Goal: Task Accomplishment & Management: Use online tool/utility

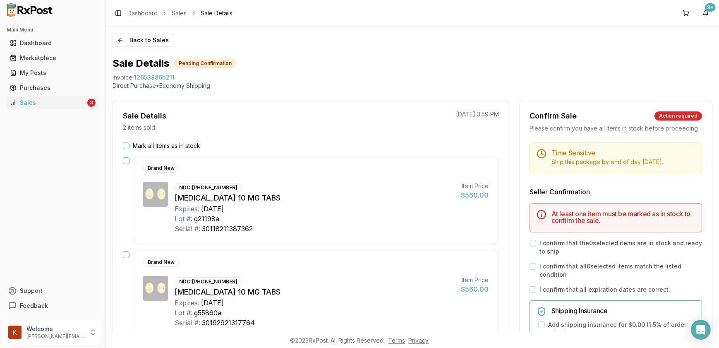
click at [123, 146] on button "Mark all items as in stock" at bounding box center [126, 145] width 7 height 7
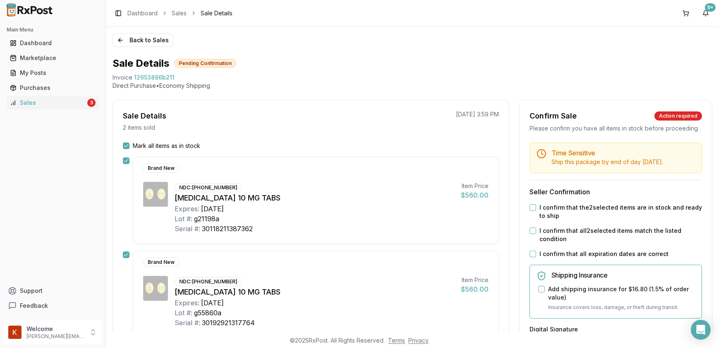
click at [530, 211] on button "I confirm that the 2 selected items are in stock and ready to ship" at bounding box center [533, 207] width 7 height 7
click at [530, 234] on button "I confirm that all 2 selected items match the listed condition" at bounding box center [533, 230] width 7 height 7
click at [536, 258] on div "I confirm that all expiration dates are correct" at bounding box center [616, 254] width 173 height 8
click at [533, 257] on button "I confirm that all expiration dates are correct" at bounding box center [533, 253] width 7 height 7
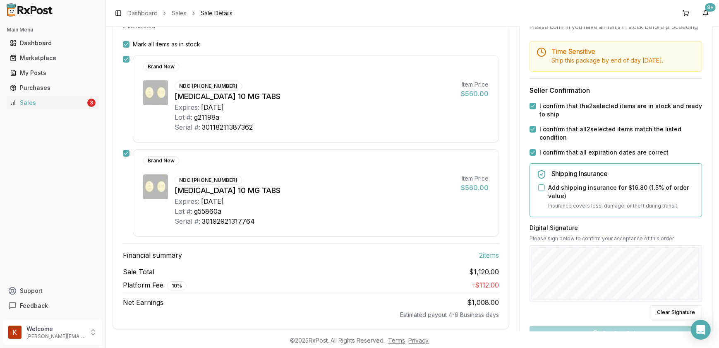
scroll to position [113, 0]
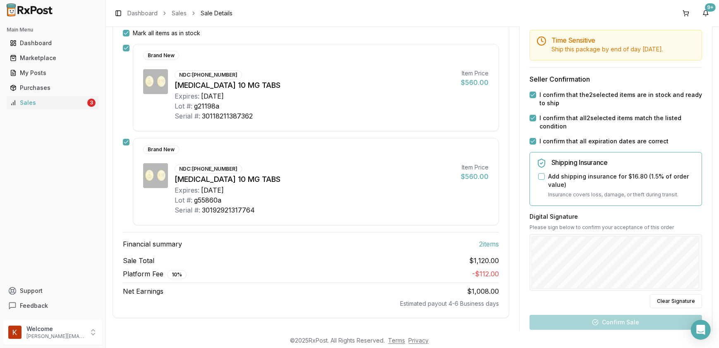
click at [539, 180] on button "Add shipping insurance for $16.80 ( 1.5 % of order value)" at bounding box center [541, 176] width 7 height 7
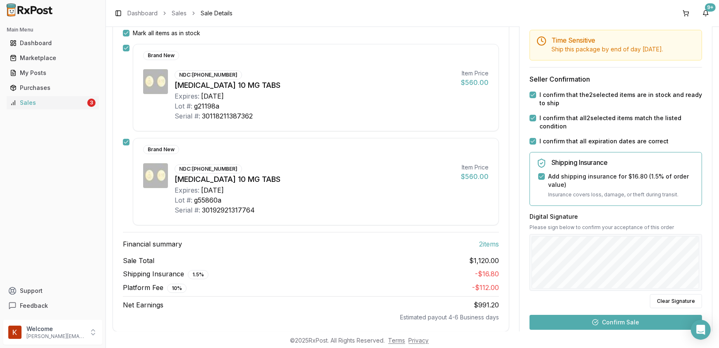
click at [550, 308] on div "Digital Signature Please sign below to confirm your acceptance of this order Cl…" at bounding box center [616, 260] width 173 height 96
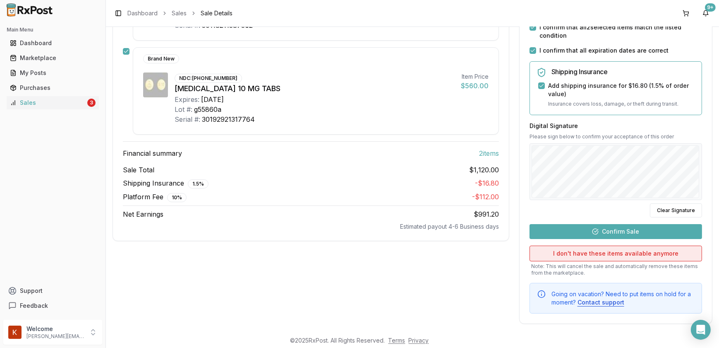
scroll to position [216, 0]
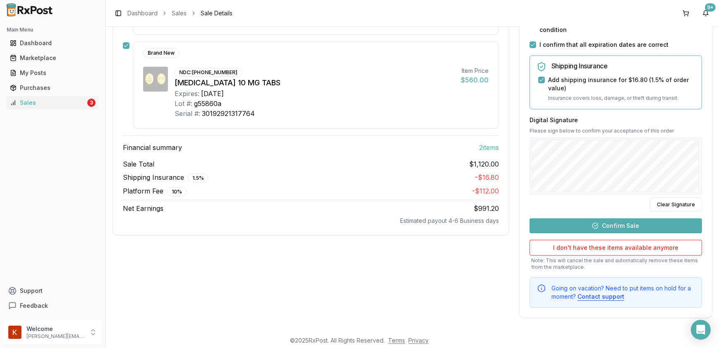
click at [626, 227] on button "Confirm Sale" at bounding box center [616, 225] width 173 height 15
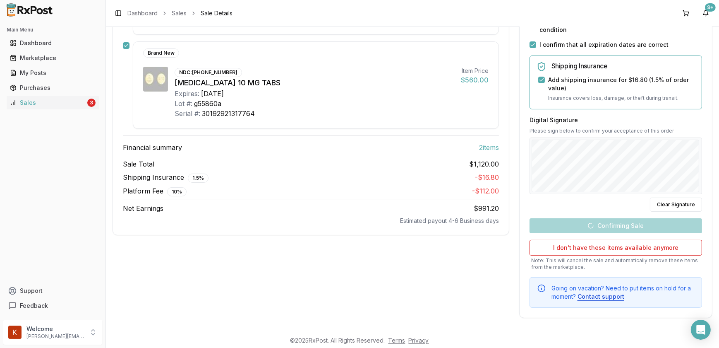
scroll to position [109, 0]
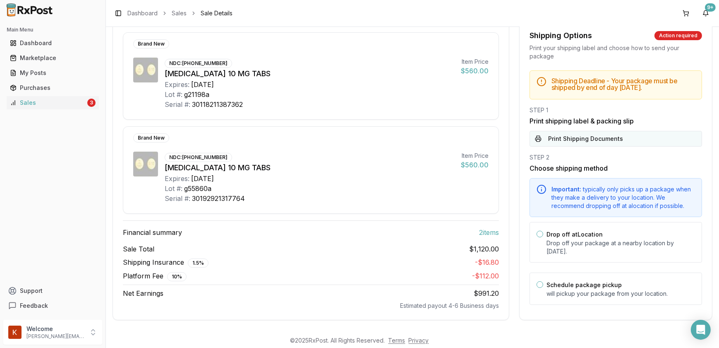
click at [610, 139] on button "Print Shipping Documents" at bounding box center [616, 139] width 173 height 16
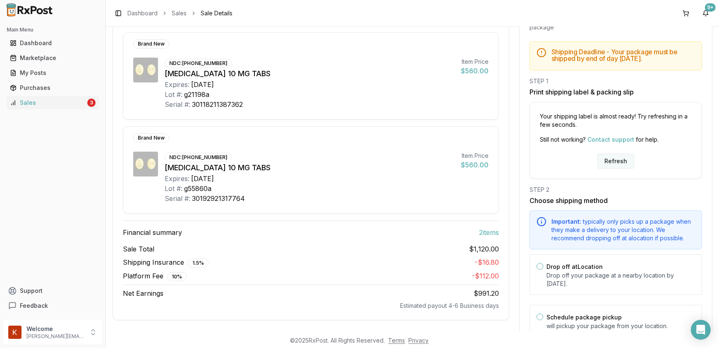
click at [606, 166] on button "Refresh" at bounding box center [616, 161] width 37 height 15
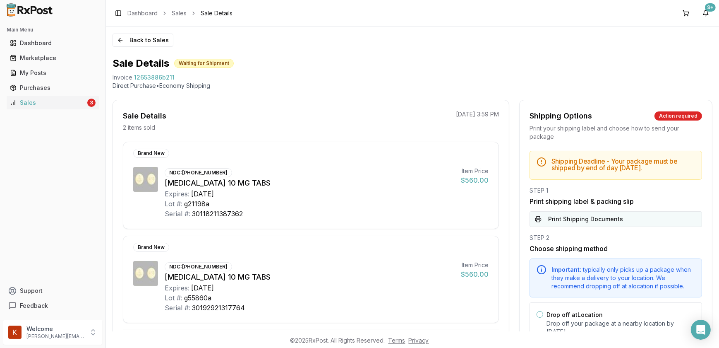
click at [576, 223] on button "Print Shipping Documents" at bounding box center [616, 219] width 173 height 16
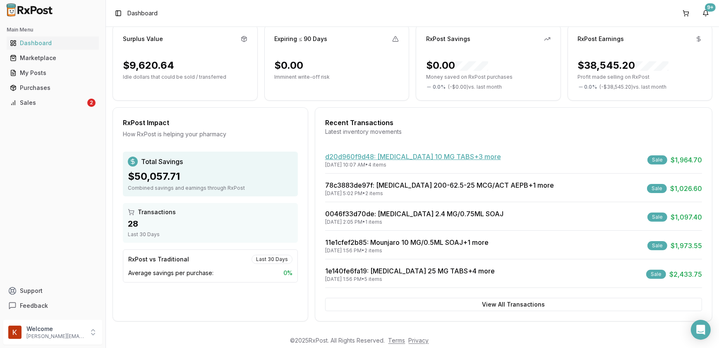
scroll to position [81, 0]
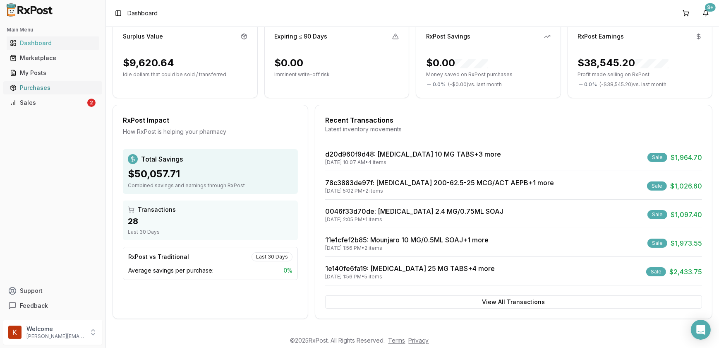
click at [25, 87] on div "Purchases" at bounding box center [53, 88] width 86 height 8
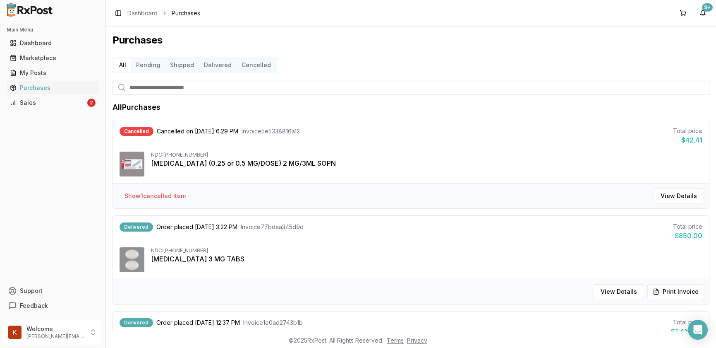
click at [149, 67] on button "Pending" at bounding box center [148, 64] width 34 height 13
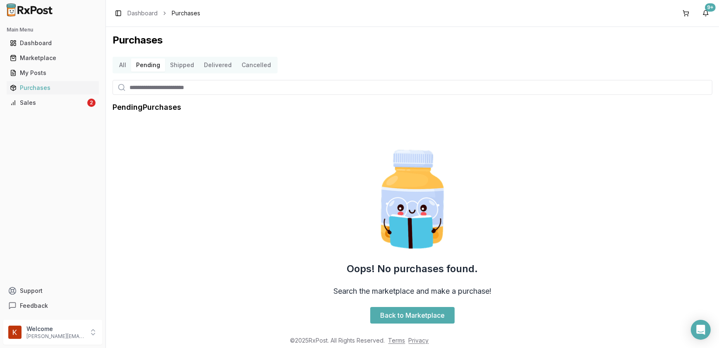
click at [178, 68] on button "Shipped" at bounding box center [182, 64] width 34 height 13
click at [47, 75] on div "My Posts" at bounding box center [53, 73] width 86 height 8
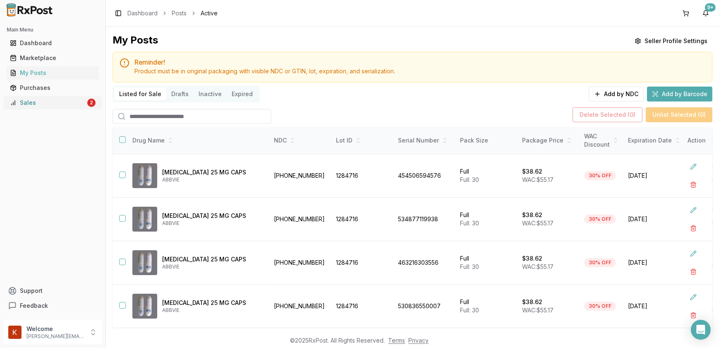
click at [27, 108] on link "Sales 2" at bounding box center [53, 102] width 92 height 15
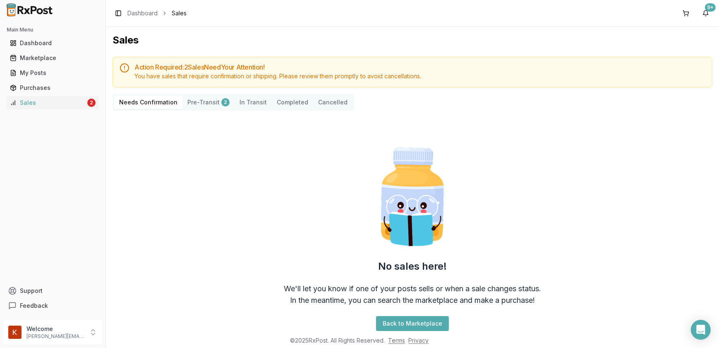
click at [286, 104] on button "Completed" at bounding box center [292, 102] width 41 height 13
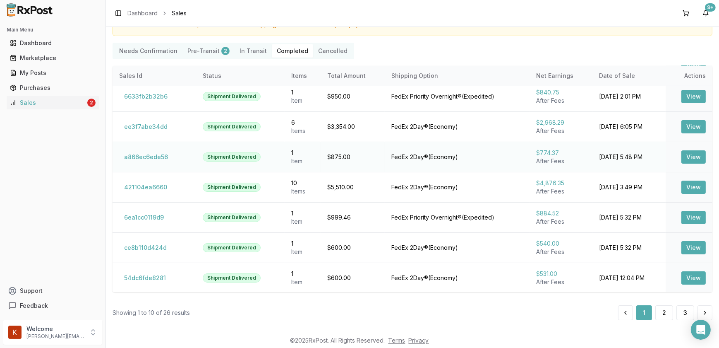
scroll to position [53, 0]
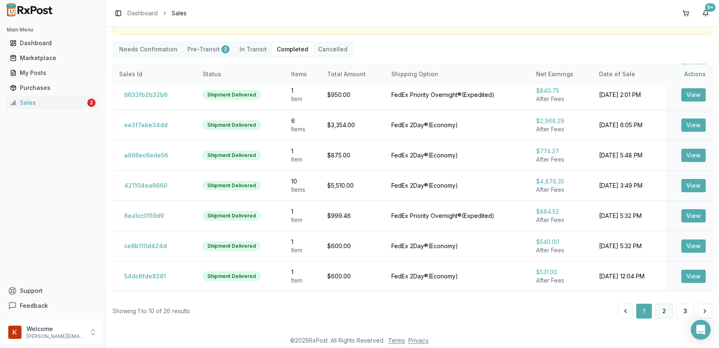
click at [660, 311] on button "2" at bounding box center [665, 310] width 18 height 15
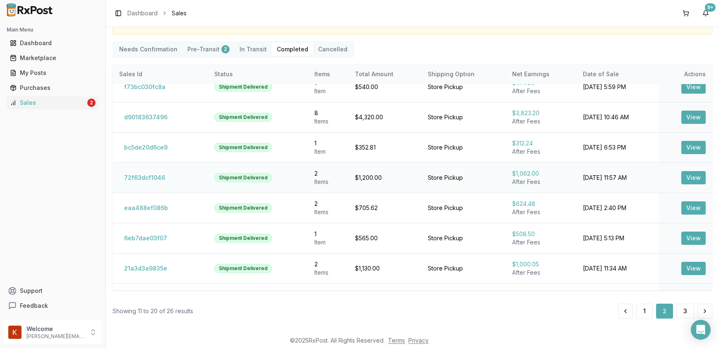
scroll to position [95, 0]
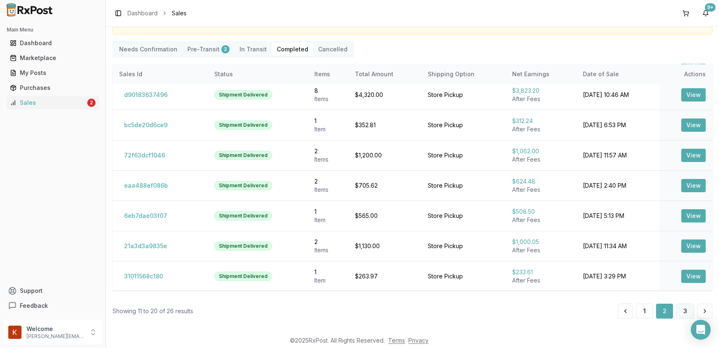
click at [683, 312] on button "3" at bounding box center [686, 310] width 18 height 15
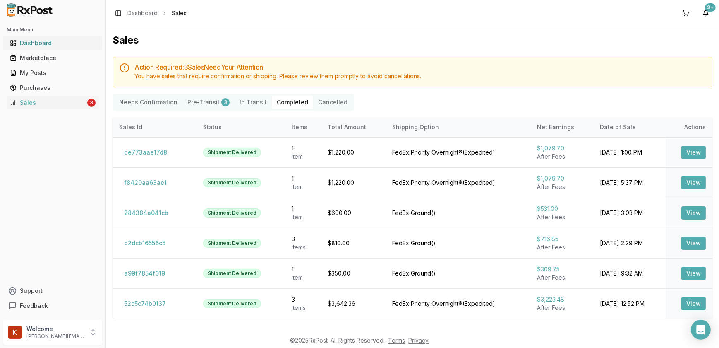
click at [36, 44] on div "Dashboard" at bounding box center [53, 43] width 86 height 8
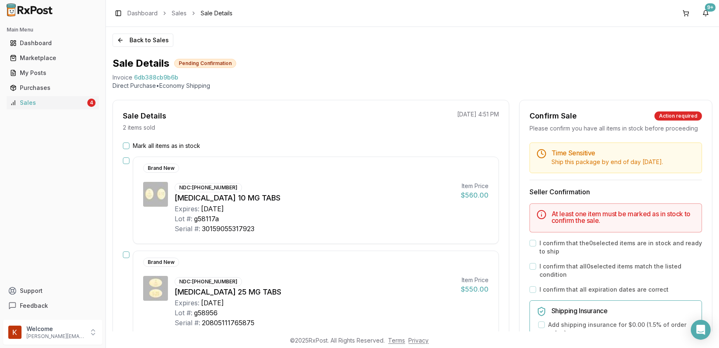
click at [126, 142] on button "Mark all items as in stock" at bounding box center [126, 145] width 7 height 7
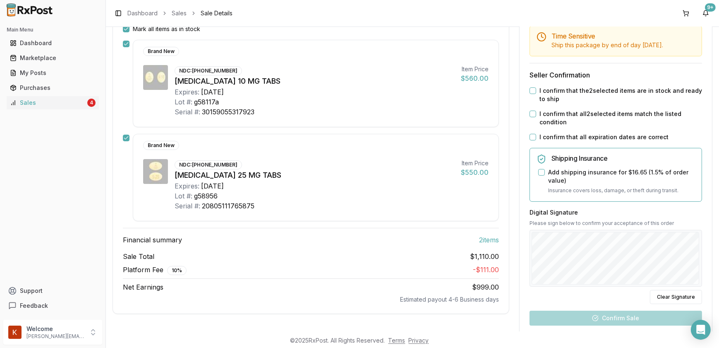
scroll to position [103, 0]
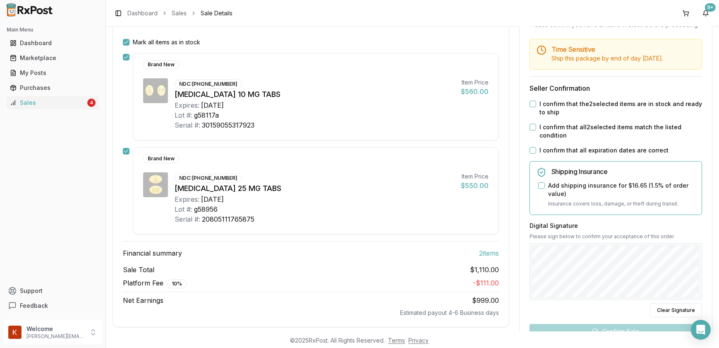
click at [532, 107] on button "I confirm that the 2 selected items are in stock and ready to ship" at bounding box center [533, 104] width 7 height 7
click at [530, 130] on button "I confirm that all 2 selected items match the listed condition" at bounding box center [533, 127] width 7 height 7
click at [534, 154] on button "I confirm that all expiration dates are correct" at bounding box center [533, 150] width 7 height 7
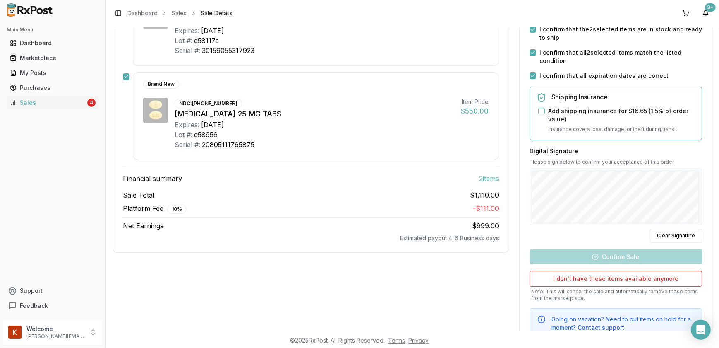
scroll to position [179, 0]
click at [538, 113] on button "Add shipping insurance for $16.65 ( 1.5 % of order value)" at bounding box center [541, 110] width 7 height 7
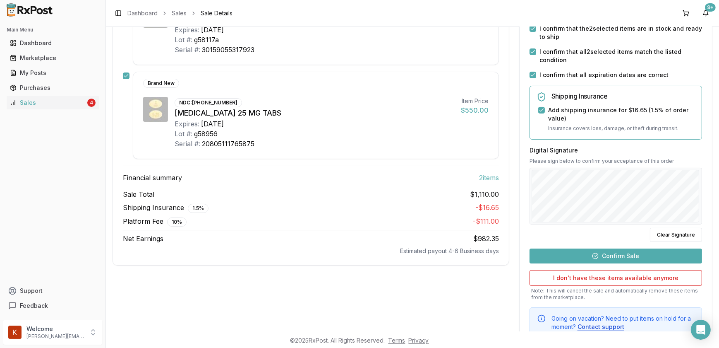
click at [605, 263] on button "Confirm Sale" at bounding box center [616, 255] width 173 height 15
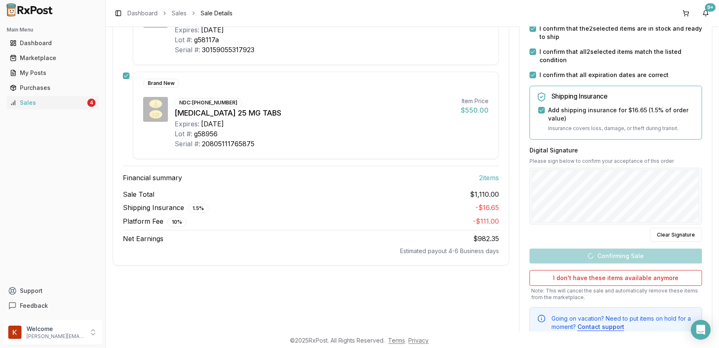
scroll to position [109, 0]
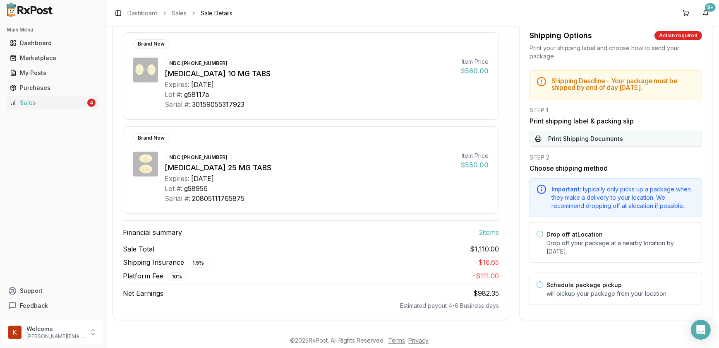
click at [573, 141] on button "Print Shipping Documents" at bounding box center [616, 139] width 173 height 16
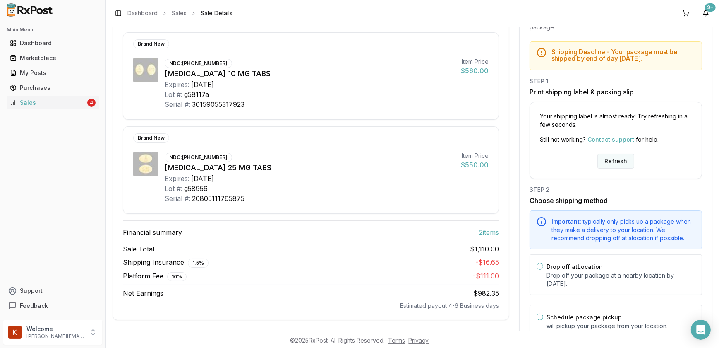
click at [620, 166] on button "Refresh" at bounding box center [616, 161] width 37 height 15
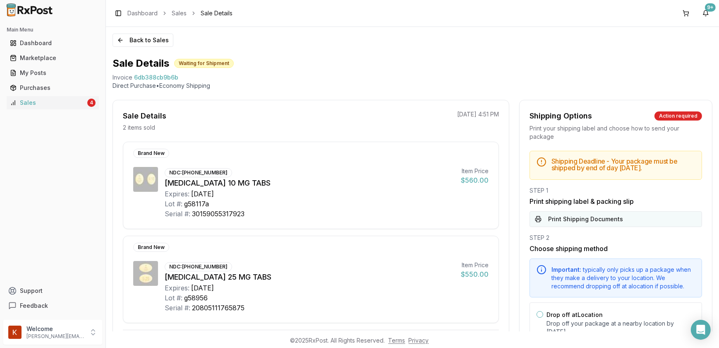
click at [555, 219] on button "Print Shipping Documents" at bounding box center [616, 219] width 173 height 16
